Goal: Check status: Check status

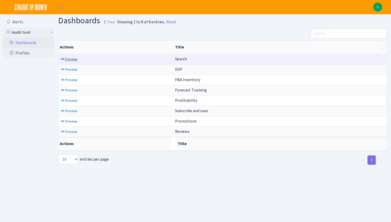
click at [75, 60] on span "Preview" at bounding box center [71, 59] width 12 height 5
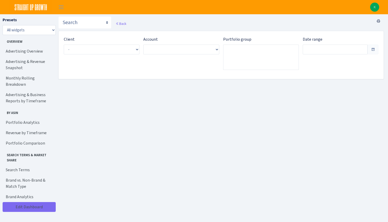
type input "[DATE] - [DATE]"
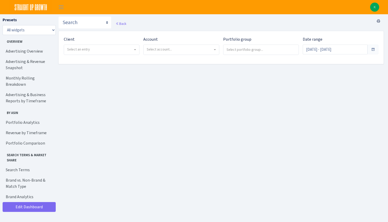
click at [111, 50] on span "Select an entry" at bounding box center [100, 49] width 66 height 5
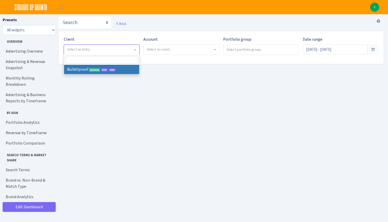
select select "409"
select select
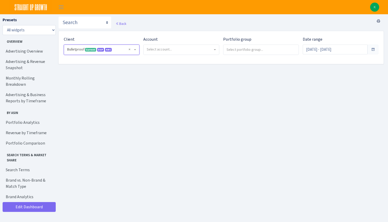
click at [168, 40] on div "Account Select account..." at bounding box center [181, 45] width 76 height 19
click at [166, 48] on span "Select account..." at bounding box center [159, 49] width 25 height 5
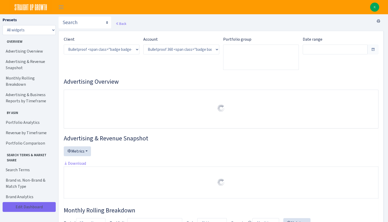
select select "3235730245795869"
type input "[DATE] - [DATE]"
type input "Jun 20, 2025 - Jul 19, 2025"
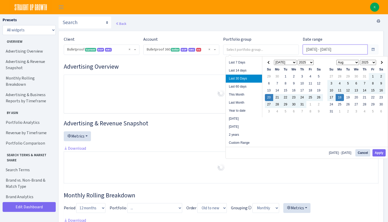
click at [316, 52] on input "Jul 20, 2025 - Aug 18, 2025" at bounding box center [334, 50] width 65 height 10
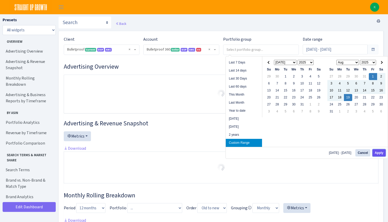
click at [379, 152] on button "Apply" at bounding box center [378, 152] width 13 height 7
type input "Aug 1, 2025 - Aug 19, 2025"
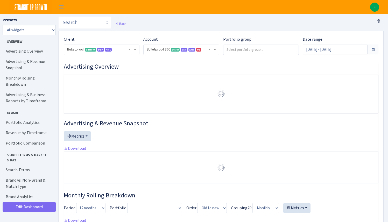
select select "3235730245795869"
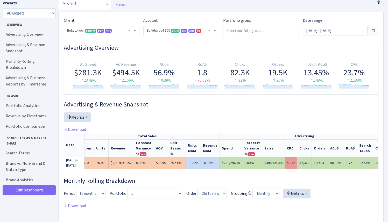
scroll to position [0, 12]
